Goal: Information Seeking & Learning: Learn about a topic

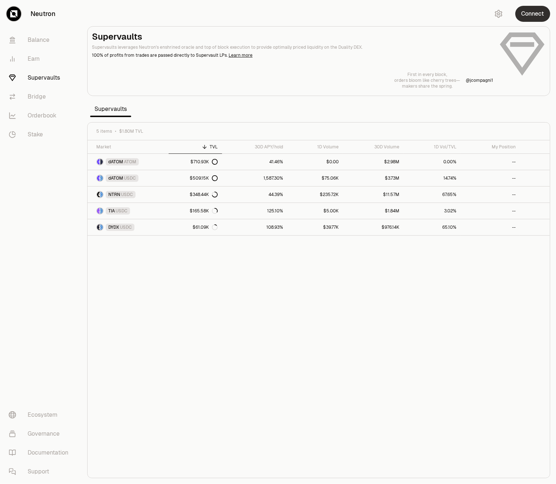
click at [537, 13] on button "Connect" at bounding box center [532, 14] width 35 height 16
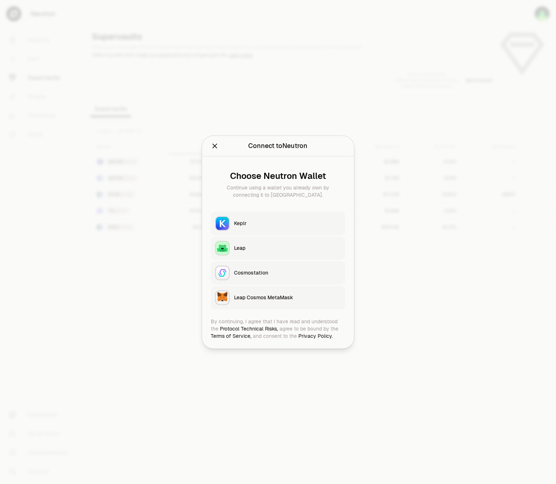
click at [253, 223] on div "Keplr" at bounding box center [287, 223] width 107 height 7
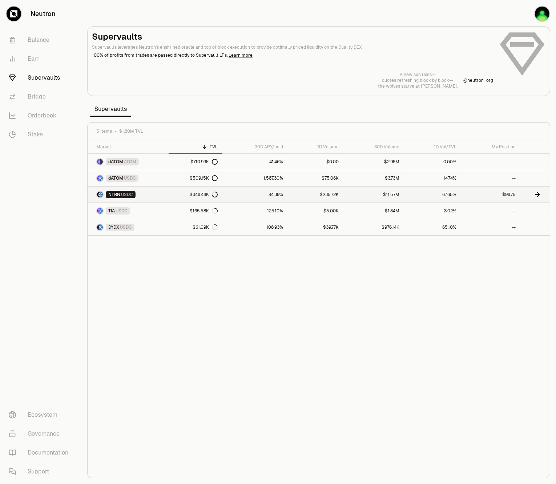
click at [422, 196] on link "67.65%" at bounding box center [432, 194] width 57 height 16
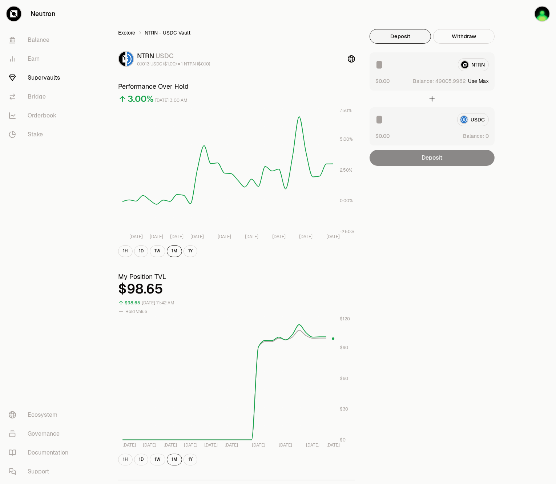
click at [126, 35] on link "Explore" at bounding box center [126, 32] width 17 height 7
